Goal: Task Accomplishment & Management: Use online tool/utility

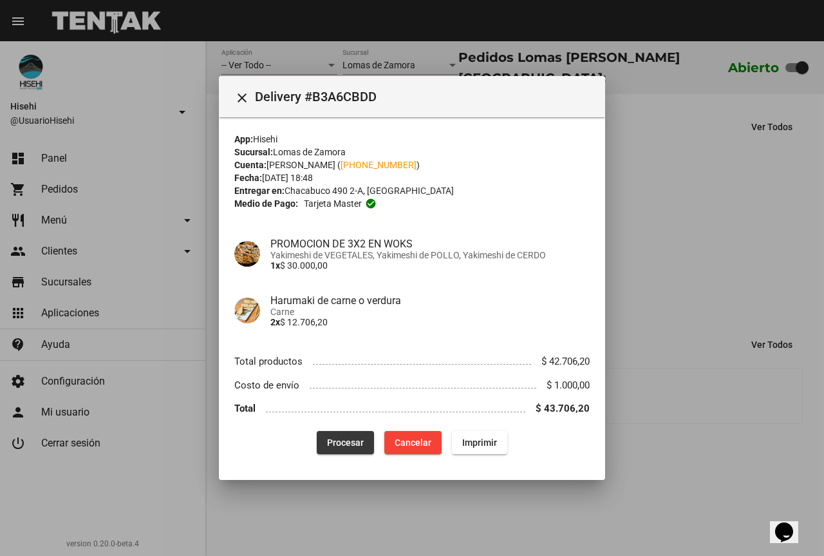
click at [355, 442] on span "Procesar" at bounding box center [345, 442] width 37 height 10
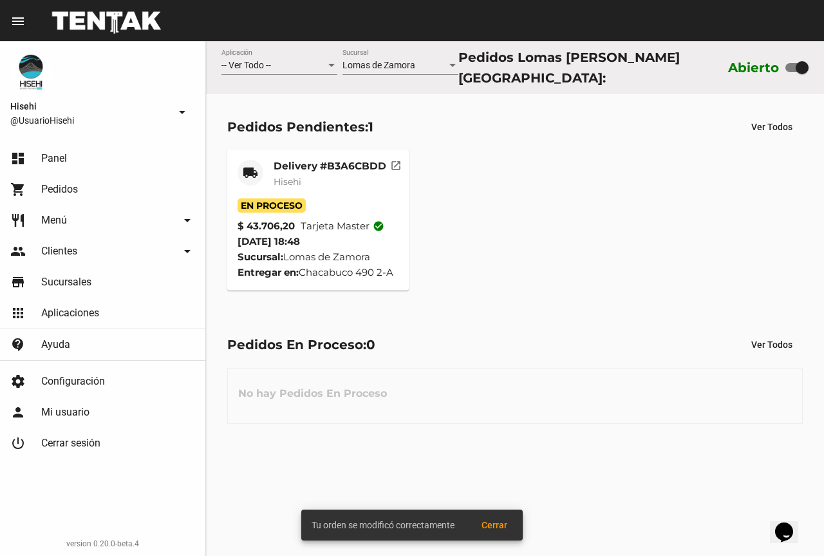
click at [313, 160] on mat-card-title "Delivery #B3A6CBDD" at bounding box center [330, 166] width 113 height 13
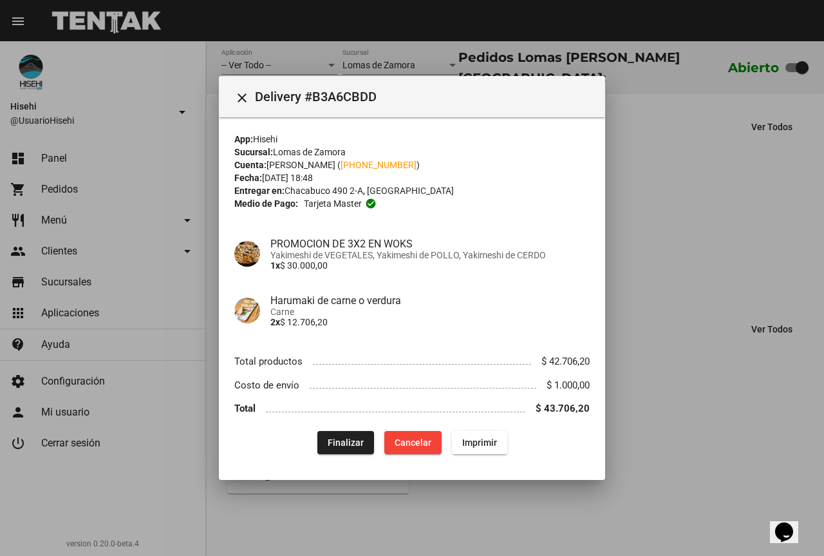
click at [687, 184] on div at bounding box center [412, 278] width 824 height 556
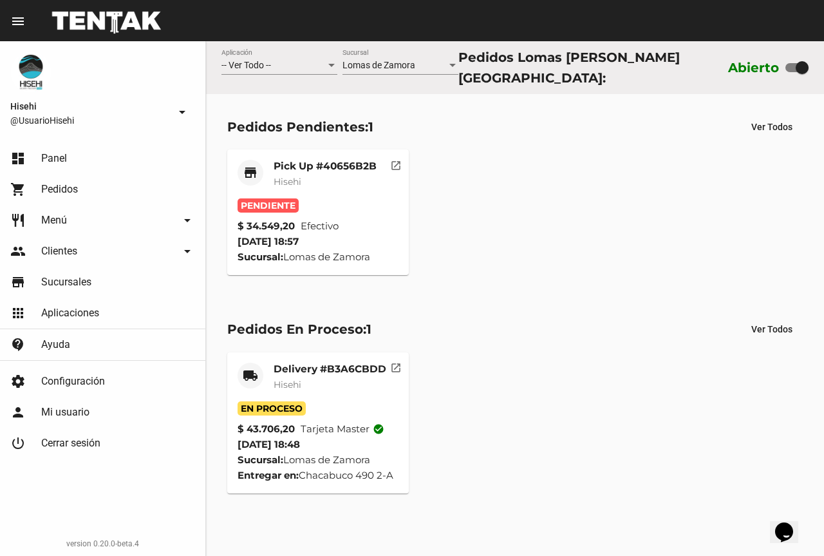
click at [316, 382] on mat-card-subtitle "Hisehi" at bounding box center [330, 384] width 113 height 13
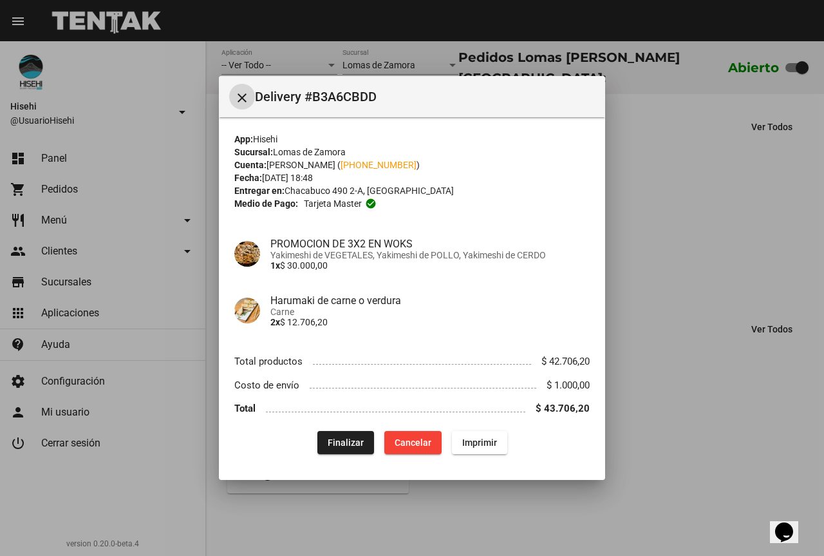
click at [356, 450] on button "Finalizar" at bounding box center [346, 442] width 57 height 23
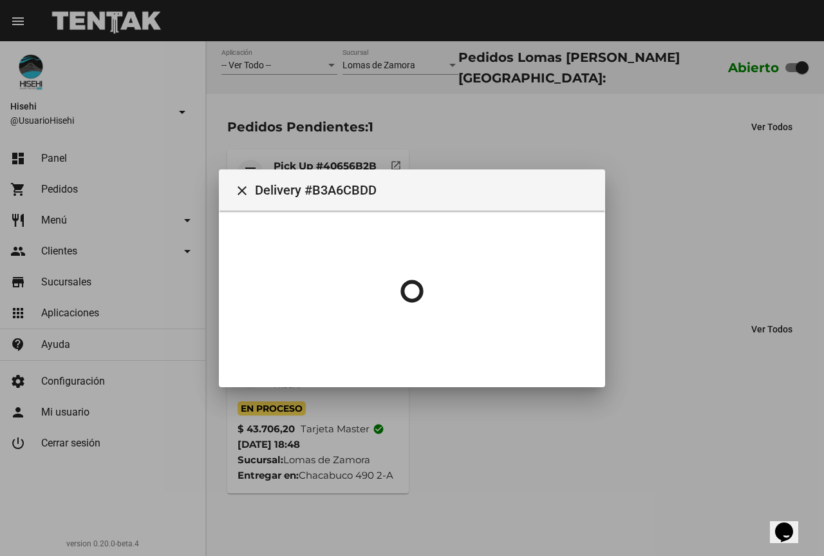
click at [734, 267] on div at bounding box center [412, 278] width 824 height 556
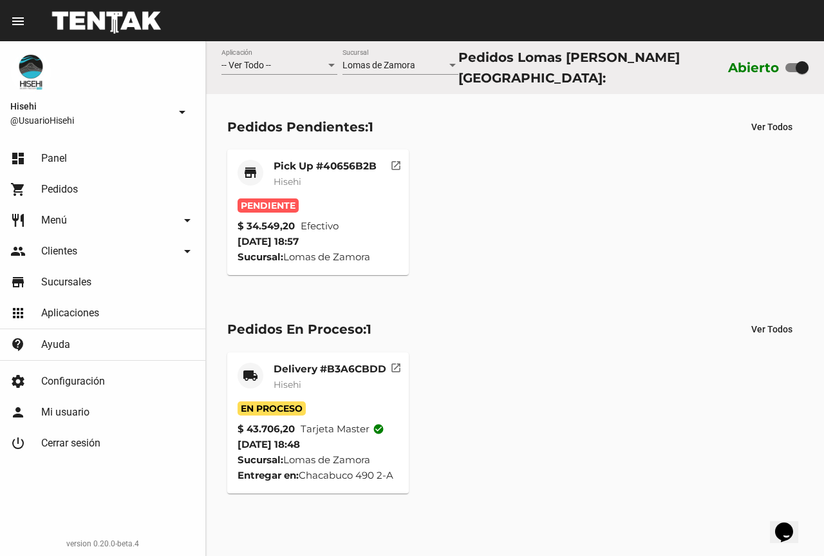
click at [318, 162] on mat-card-title "Pick Up #40656B2B" at bounding box center [325, 166] width 103 height 13
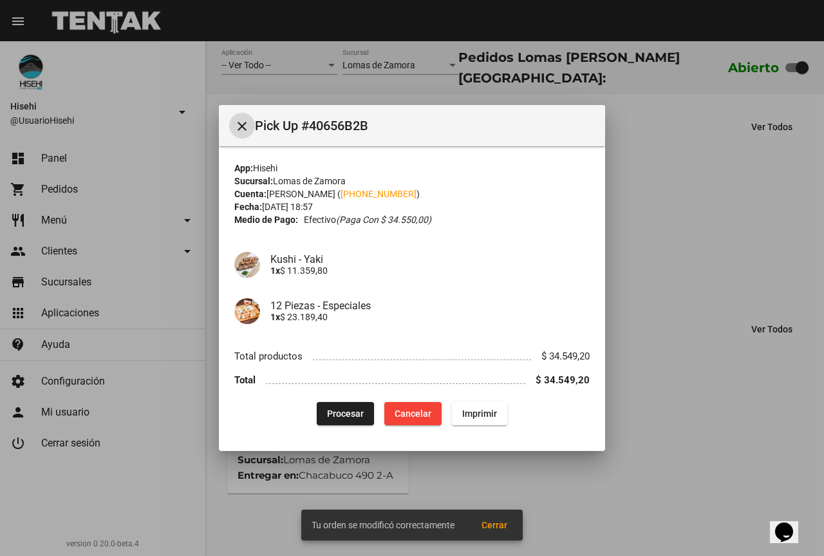
click at [352, 417] on span "Procesar" at bounding box center [345, 413] width 37 height 10
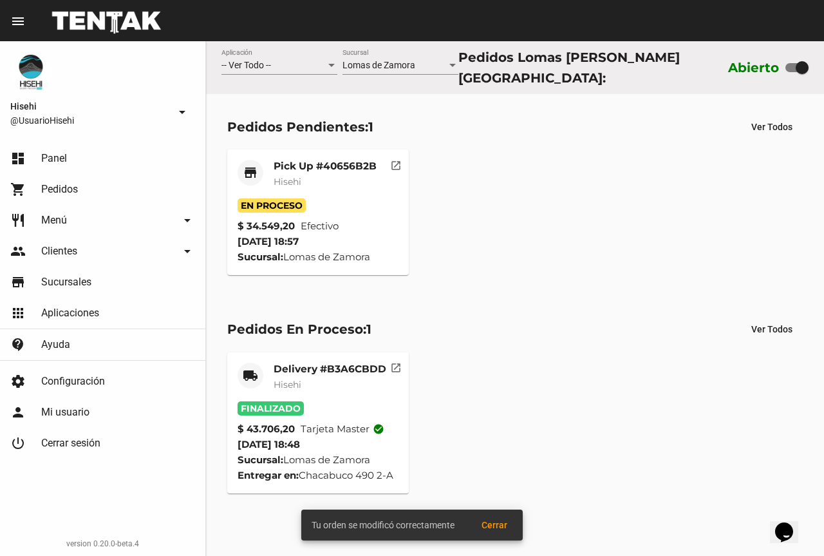
click at [312, 160] on mat-card-title "Pick Up #40656B2B" at bounding box center [325, 166] width 103 height 13
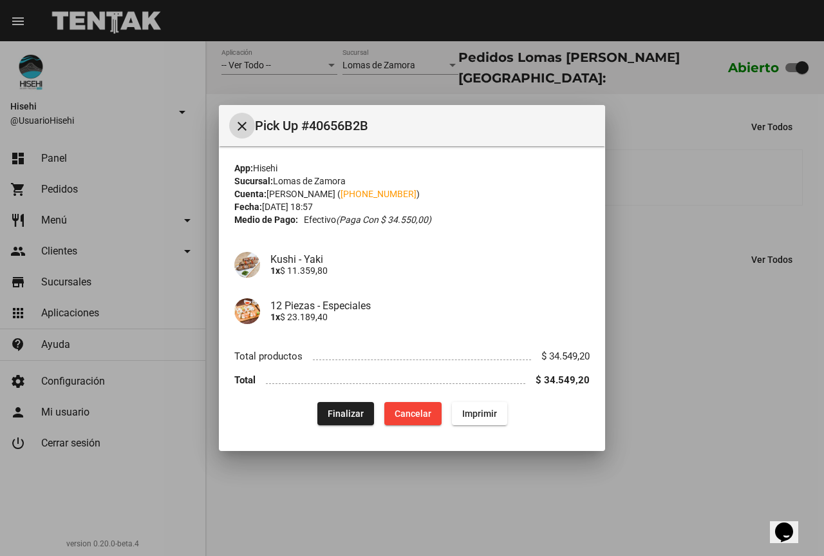
click at [470, 80] on div at bounding box center [412, 278] width 824 height 556
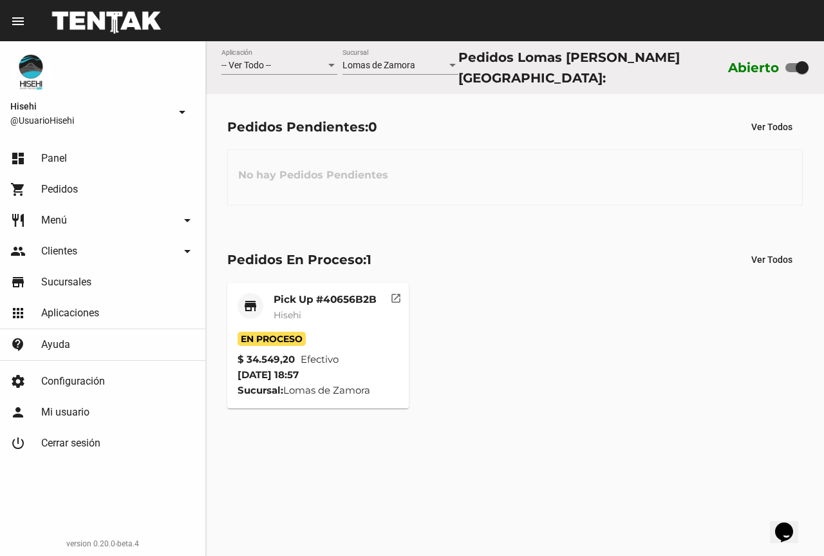
click at [305, 302] on div "Pick Up #40656B2B Hisehi" at bounding box center [325, 312] width 103 height 39
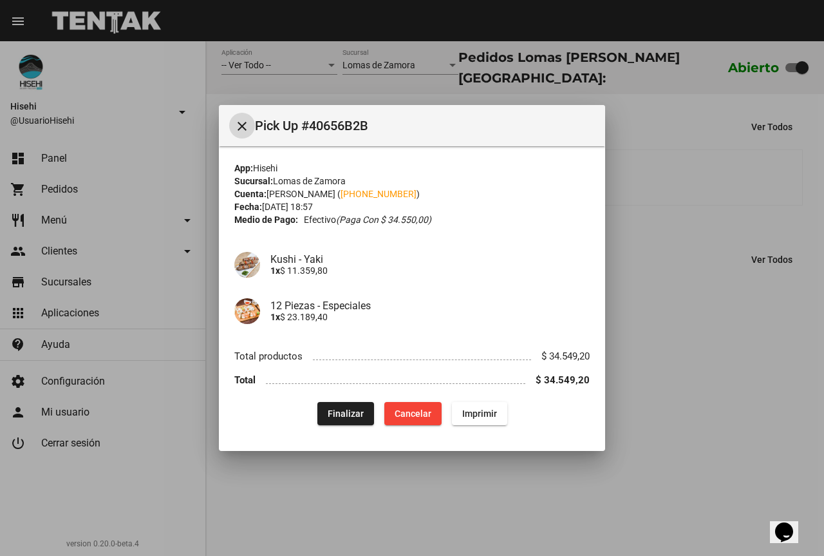
click at [730, 225] on div at bounding box center [412, 278] width 824 height 556
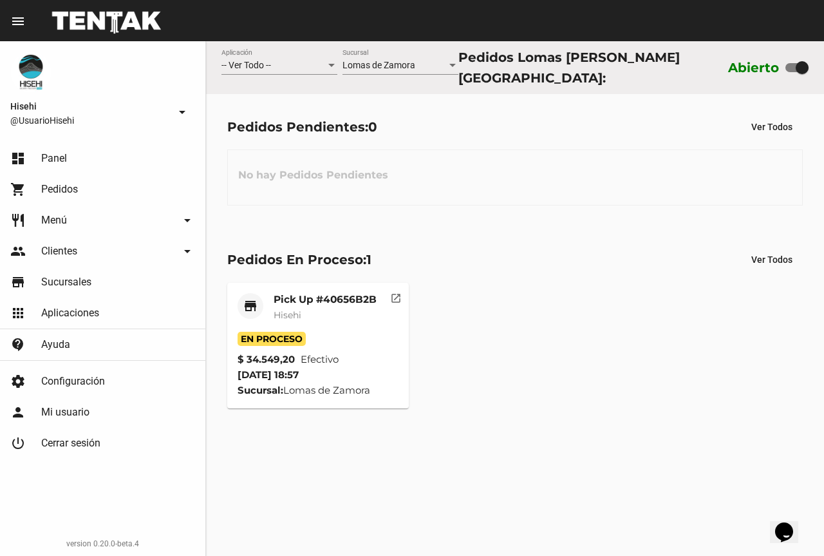
click at [298, 302] on div "Pick Up #40656B2B Hisehi" at bounding box center [325, 312] width 103 height 39
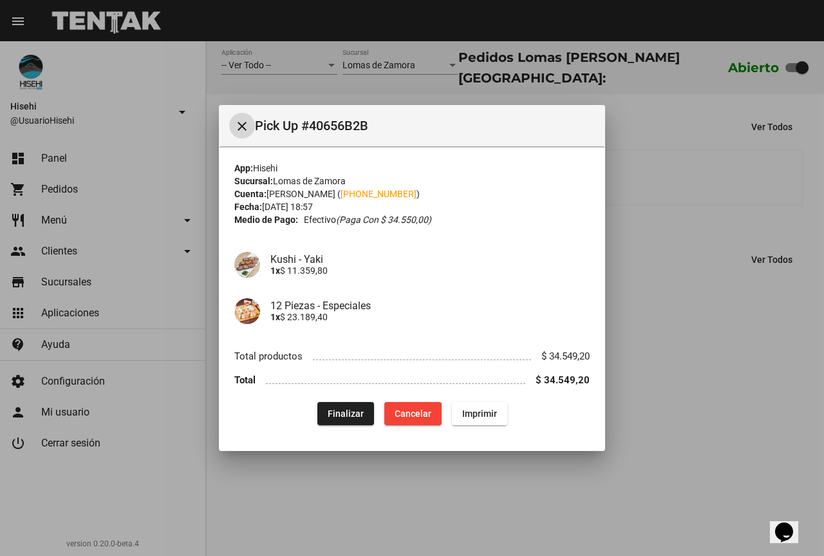
click at [350, 421] on button "Finalizar" at bounding box center [346, 413] width 57 height 23
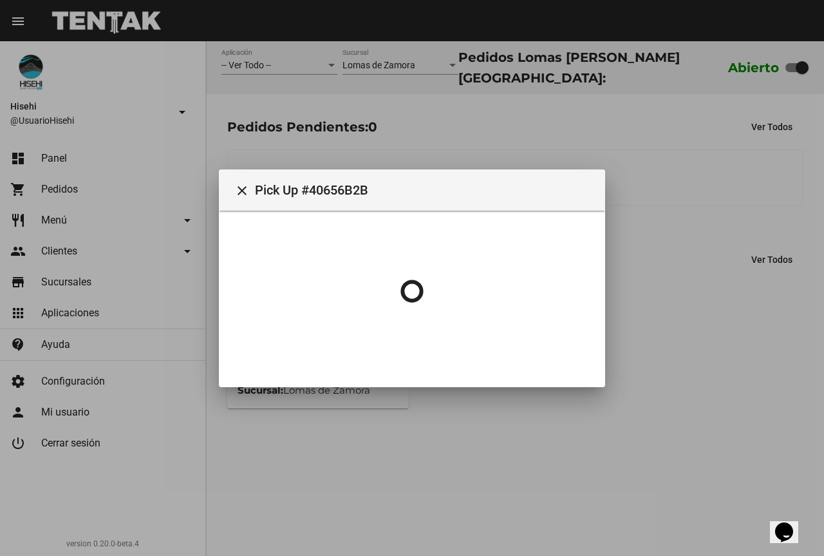
click at [716, 207] on div at bounding box center [412, 278] width 824 height 556
